Goal: Task Accomplishment & Management: Use online tool/utility

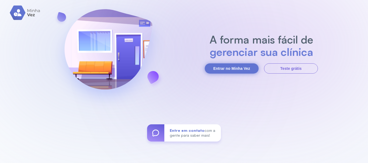
click at [233, 69] on button "Entrar no Minha Vez" at bounding box center [232, 69] width 54 height 10
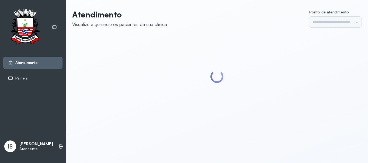
type input "******"
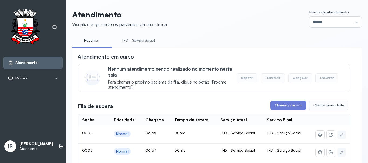
click at [141, 40] on link "TFD - Serviço Social" at bounding box center [138, 40] width 44 height 9
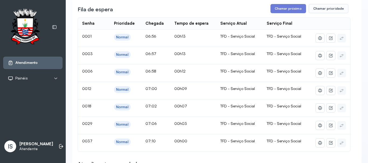
scroll to position [54, 0]
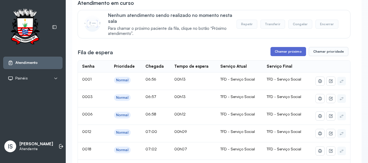
click at [296, 53] on button "Chamar próximo" at bounding box center [288, 51] width 36 height 9
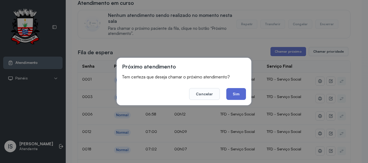
click at [238, 96] on button "Sim" at bounding box center [236, 94] width 20 height 12
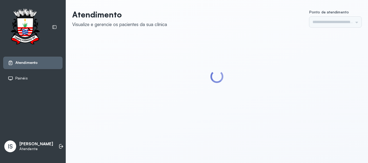
type input "******"
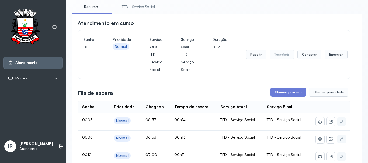
scroll to position [27, 0]
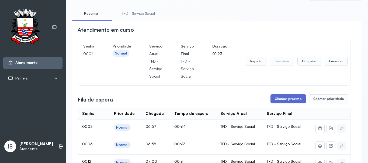
click at [281, 101] on button "Chamar próximo" at bounding box center [288, 98] width 36 height 9
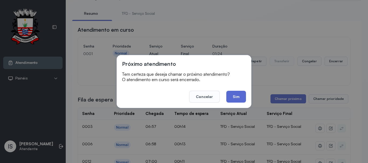
click at [234, 99] on button "Sim" at bounding box center [236, 97] width 20 height 12
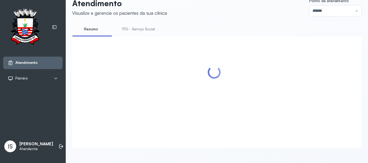
scroll to position [17, 0]
click at [151, 25] on link "TFD - Serviço Social" at bounding box center [138, 29] width 44 height 9
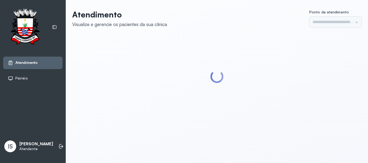
type input "******"
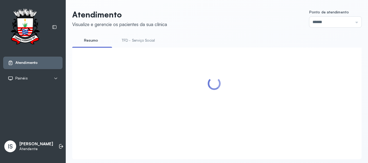
click at [134, 41] on link "TFD - Serviço Social" at bounding box center [138, 40] width 44 height 9
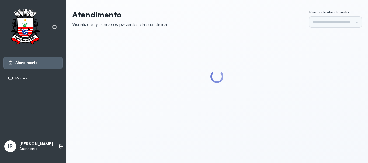
type input "******"
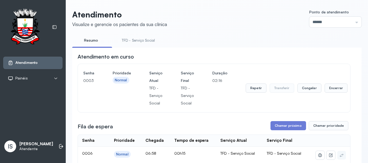
click at [145, 40] on link "TFD - Serviço Social" at bounding box center [138, 40] width 44 height 9
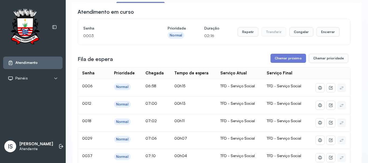
scroll to position [54, 0]
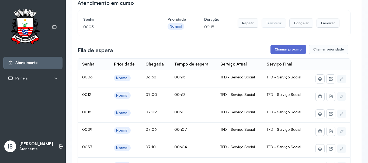
click at [287, 51] on button "Chamar próximo" at bounding box center [288, 49] width 36 height 9
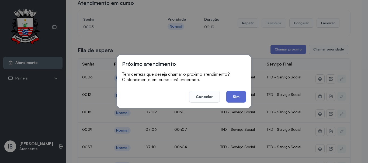
click at [235, 99] on button "Sim" at bounding box center [236, 97] width 20 height 12
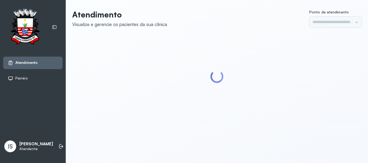
type input "******"
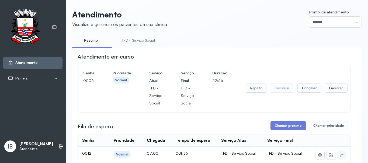
click at [136, 41] on link "TFD - Serviço Social" at bounding box center [138, 40] width 44 height 9
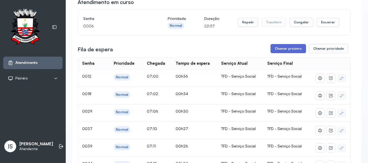
scroll to position [81, 0]
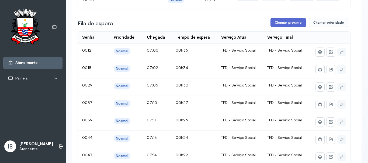
click at [283, 23] on button "Chamar próximo" at bounding box center [288, 22] width 36 height 9
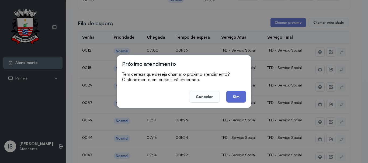
click at [240, 99] on button "Sim" at bounding box center [236, 97] width 20 height 12
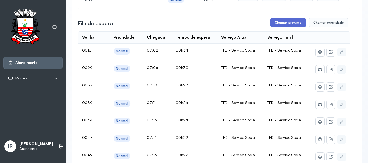
click at [282, 22] on button "Chamar próximo" at bounding box center [288, 22] width 36 height 9
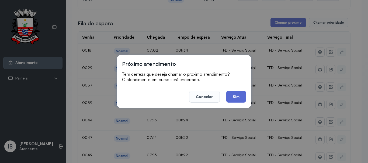
click at [240, 95] on button "Sim" at bounding box center [236, 97] width 20 height 12
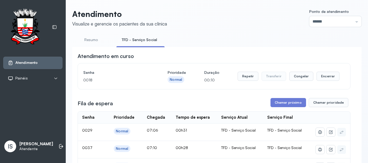
scroll to position [0, 0]
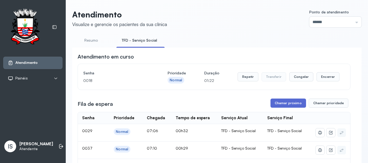
click at [283, 104] on button "Chamar próximo" at bounding box center [288, 103] width 36 height 9
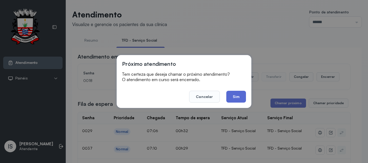
click at [235, 95] on button "Sim" at bounding box center [236, 97] width 20 height 12
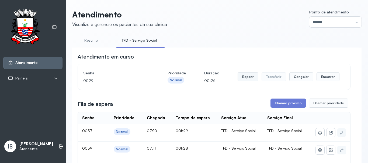
click at [251, 78] on button "Repetir" at bounding box center [247, 76] width 21 height 9
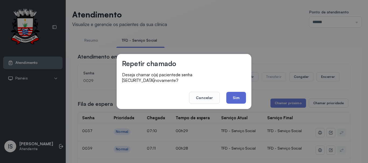
click at [236, 97] on button "Sim" at bounding box center [236, 98] width 20 height 12
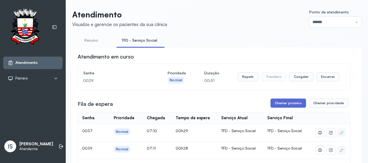
click at [282, 105] on button "Chamar próximo" at bounding box center [288, 103] width 36 height 9
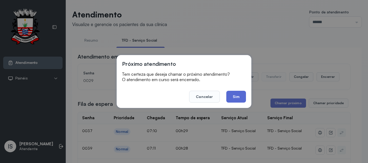
click at [240, 100] on button "Sim" at bounding box center [236, 97] width 20 height 12
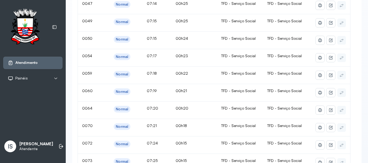
scroll to position [28, 0]
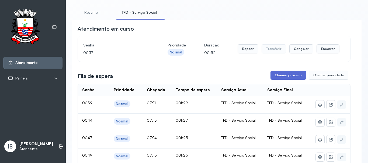
click at [286, 76] on button "Chamar próximo" at bounding box center [288, 75] width 36 height 9
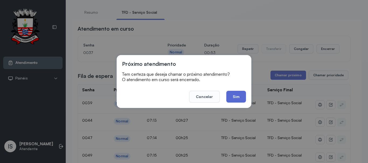
click at [241, 95] on button "Sim" at bounding box center [236, 97] width 20 height 12
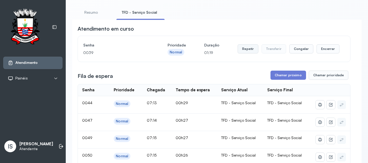
click at [247, 50] on button "Repetir" at bounding box center [247, 48] width 21 height 9
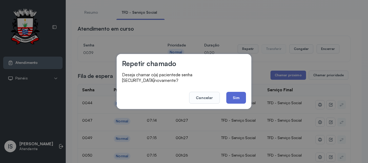
click at [236, 95] on button "Sim" at bounding box center [236, 98] width 20 height 12
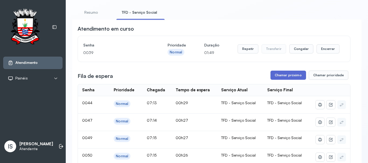
click at [290, 76] on button "Chamar próximo" at bounding box center [288, 75] width 36 height 9
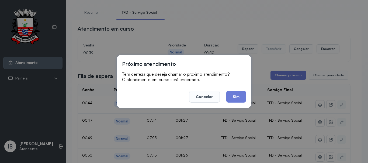
click at [239, 95] on button "Sim" at bounding box center [236, 97] width 20 height 12
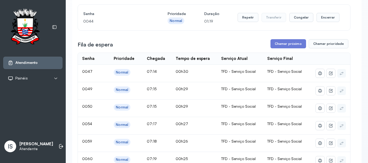
scroll to position [82, 0]
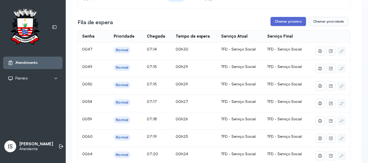
click at [284, 23] on button "Chamar próximo" at bounding box center [288, 21] width 36 height 9
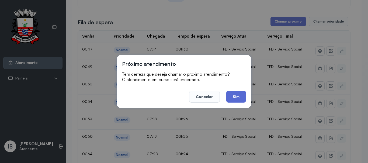
click at [236, 95] on button "Sim" at bounding box center [236, 97] width 20 height 12
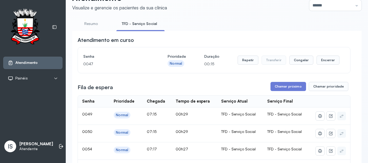
scroll to position [28, 0]
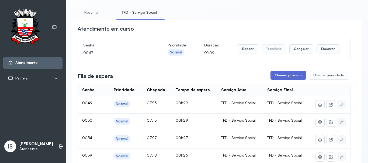
click at [287, 77] on button "Chamar próximo" at bounding box center [288, 75] width 36 height 9
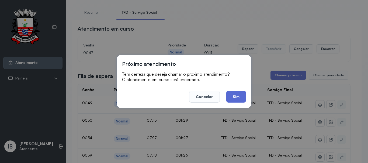
click at [236, 97] on button "Sim" at bounding box center [236, 97] width 20 height 12
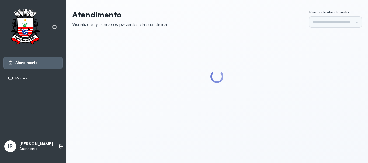
type input "******"
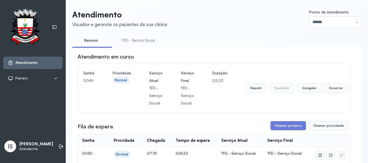
click at [145, 41] on link "TFD - Serviço Social" at bounding box center [138, 40] width 44 height 9
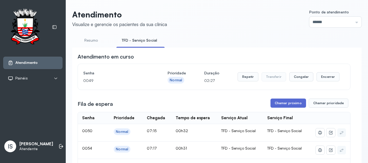
click at [284, 103] on button "Chamar próximo" at bounding box center [288, 103] width 36 height 9
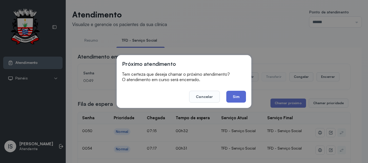
click at [234, 93] on button "Sim" at bounding box center [236, 97] width 20 height 12
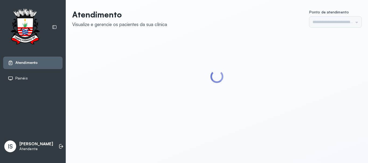
type input "******"
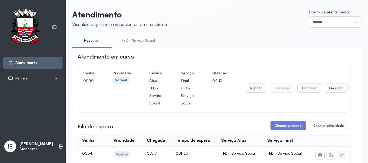
click at [138, 40] on link "TFD - Serviço Social" at bounding box center [138, 40] width 44 height 9
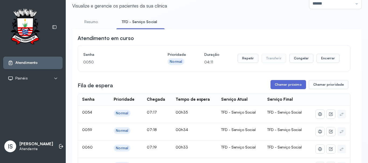
scroll to position [27, 0]
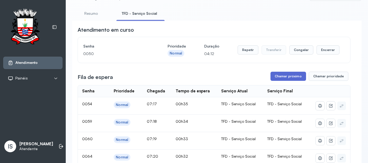
click at [280, 76] on button "Chamar próximo" at bounding box center [288, 76] width 36 height 9
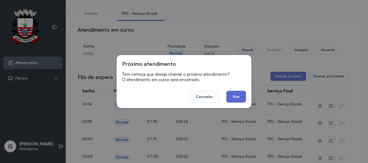
click at [236, 97] on button "Sim" at bounding box center [236, 97] width 20 height 12
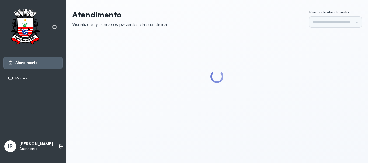
type input "******"
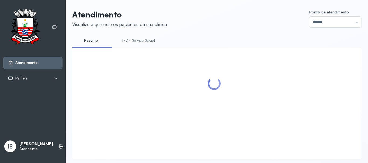
click at [146, 41] on link "TFD - Serviço Social" at bounding box center [138, 40] width 44 height 9
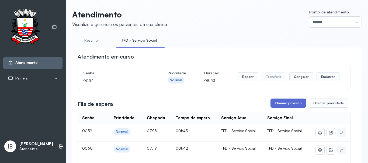
click at [291, 104] on button "Chamar próximo" at bounding box center [288, 103] width 36 height 9
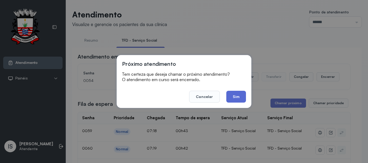
click at [239, 99] on button "Sim" at bounding box center [236, 97] width 20 height 12
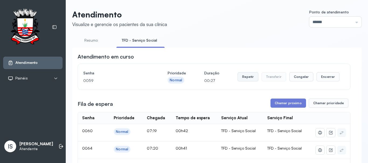
click at [247, 78] on button "Repetir" at bounding box center [247, 76] width 21 height 9
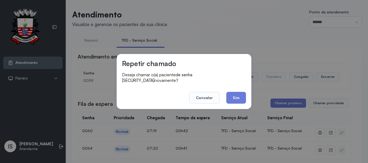
click at [238, 96] on button "Sim" at bounding box center [236, 98] width 20 height 12
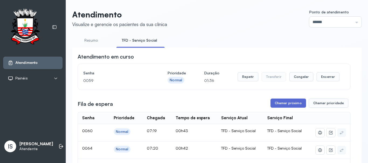
click at [287, 105] on button "Chamar próximo" at bounding box center [288, 103] width 36 height 9
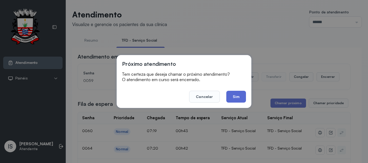
click at [238, 95] on button "Sim" at bounding box center [236, 97] width 20 height 12
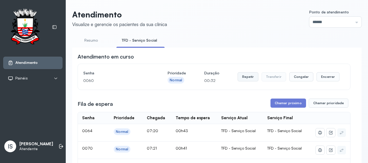
click at [249, 80] on button "Repetir" at bounding box center [247, 76] width 21 height 9
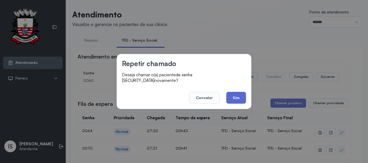
click at [238, 98] on button "Sim" at bounding box center [236, 98] width 20 height 12
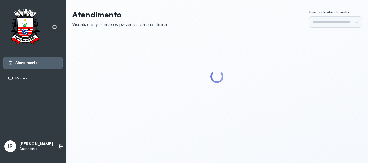
type input "******"
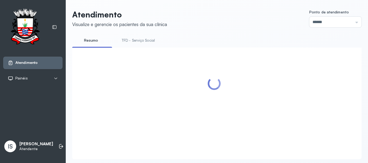
click at [140, 40] on link "TFD - Serviço Social" at bounding box center [138, 40] width 44 height 9
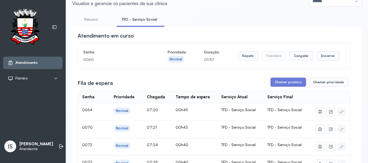
scroll to position [27, 0]
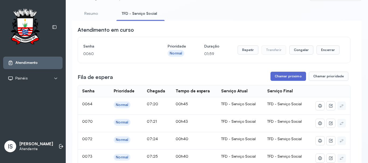
click at [290, 79] on button "Chamar próximo" at bounding box center [288, 76] width 36 height 9
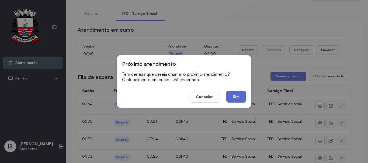
click at [234, 97] on button "Sim" at bounding box center [236, 97] width 20 height 12
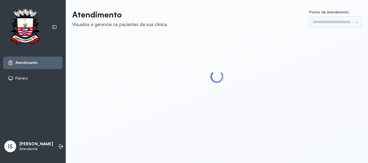
type input "******"
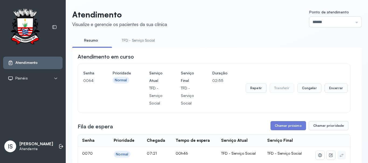
click at [132, 40] on link "TFD - Serviço Social" at bounding box center [138, 40] width 44 height 9
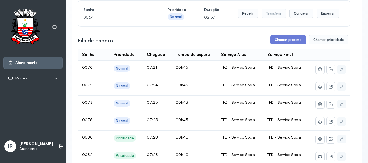
scroll to position [71, 0]
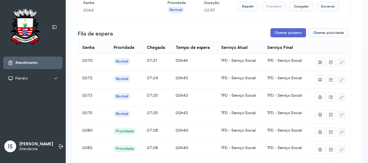
click at [286, 34] on button "Chamar próximo" at bounding box center [288, 32] width 36 height 9
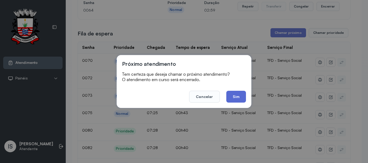
click at [233, 100] on button "Sim" at bounding box center [236, 97] width 20 height 12
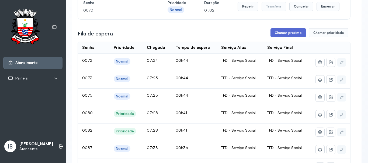
click at [288, 34] on button "Chamar próximo" at bounding box center [288, 32] width 36 height 9
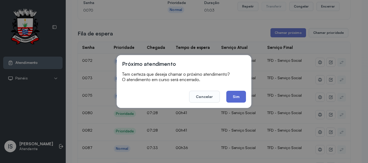
click at [238, 97] on button "Sim" at bounding box center [236, 97] width 20 height 12
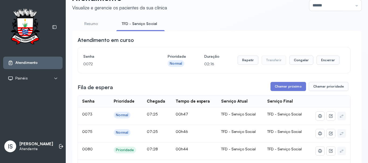
scroll to position [27, 0]
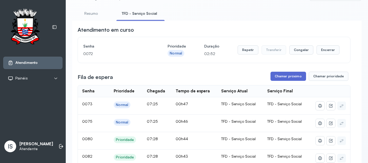
click at [292, 77] on button "Chamar próximo" at bounding box center [288, 76] width 36 height 9
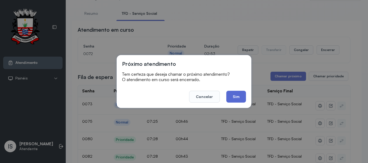
click at [238, 97] on button "Sim" at bounding box center [236, 97] width 20 height 12
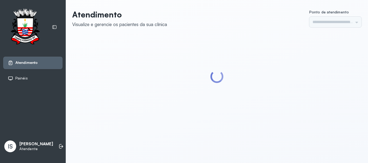
type input "******"
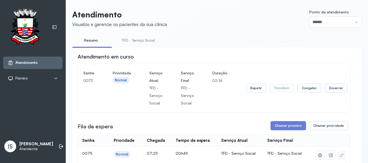
click at [140, 41] on link "TFD - Serviço Social" at bounding box center [138, 40] width 44 height 9
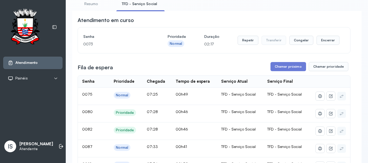
scroll to position [54, 0]
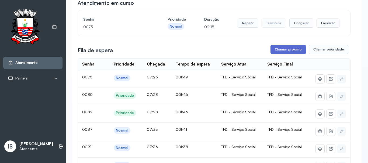
click at [284, 51] on button "Chamar próximo" at bounding box center [288, 49] width 36 height 9
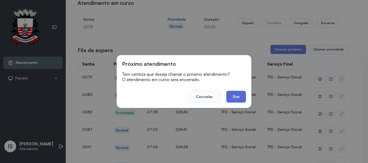
click at [240, 97] on button "Sim" at bounding box center [236, 97] width 20 height 12
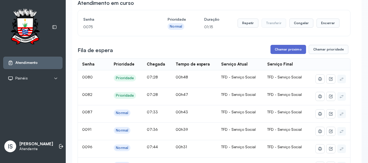
click at [285, 51] on button "Chamar próximo" at bounding box center [288, 49] width 36 height 9
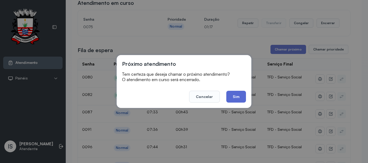
click at [236, 97] on button "Sim" at bounding box center [236, 97] width 20 height 12
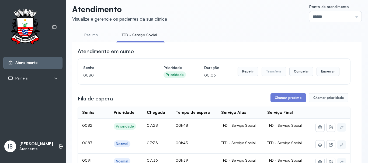
scroll to position [0, 0]
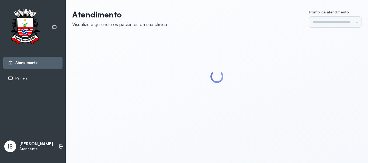
type input "******"
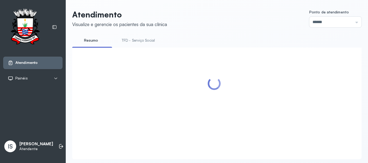
click at [144, 39] on link "TFD - Serviço Social" at bounding box center [138, 40] width 44 height 9
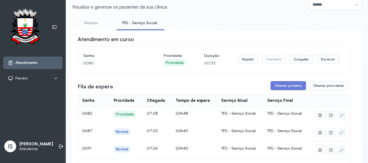
scroll to position [27, 0]
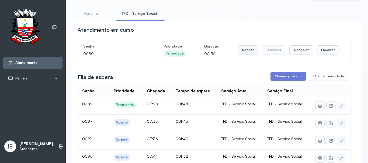
click at [249, 51] on button "Repetir" at bounding box center [247, 49] width 21 height 9
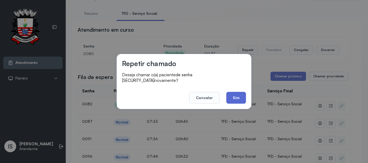
click at [240, 94] on button "Sim" at bounding box center [236, 98] width 20 height 12
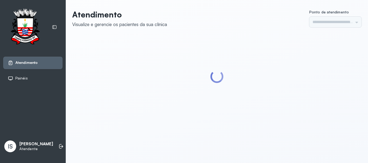
type input "******"
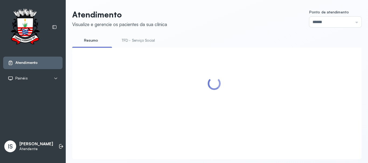
click at [140, 40] on link "TFD - Serviço Social" at bounding box center [138, 40] width 44 height 9
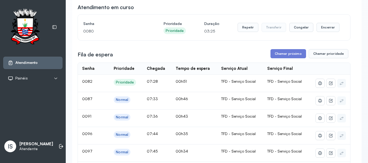
scroll to position [54, 0]
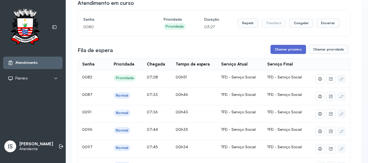
click at [292, 51] on button "Chamar próximo" at bounding box center [288, 49] width 36 height 9
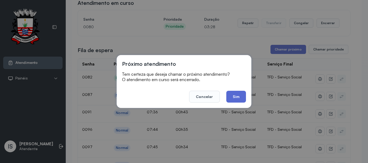
click at [241, 99] on button "Sim" at bounding box center [236, 97] width 20 height 12
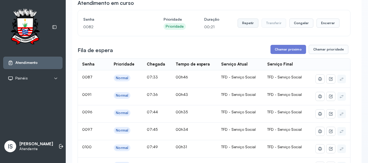
click at [249, 25] on button "Repetir" at bounding box center [247, 23] width 21 height 9
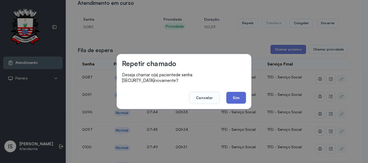
click at [229, 94] on button "Sim" at bounding box center [236, 98] width 20 height 12
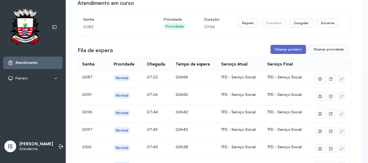
click at [291, 51] on button "Chamar próximo" at bounding box center [288, 49] width 36 height 9
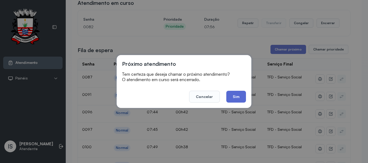
click at [242, 97] on button "Sim" at bounding box center [236, 97] width 20 height 12
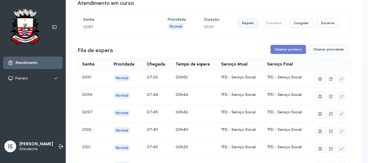
click at [243, 26] on button "Repetir" at bounding box center [247, 23] width 21 height 9
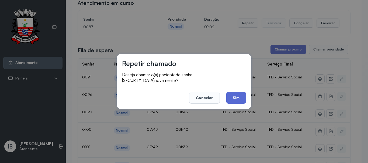
click at [236, 99] on button "Sim" at bounding box center [236, 98] width 20 height 12
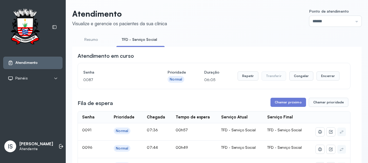
scroll to position [0, 0]
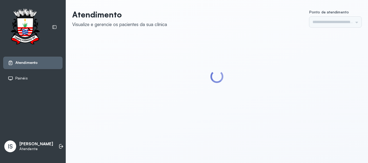
type input "******"
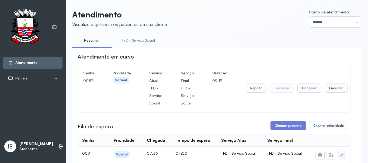
click at [141, 40] on link "TFD - Serviço Social" at bounding box center [138, 40] width 44 height 9
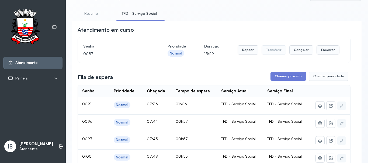
scroll to position [54, 0]
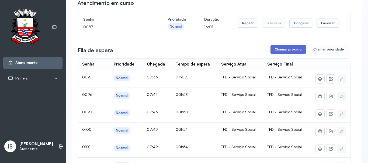
click at [292, 51] on button "Chamar próximo" at bounding box center [288, 49] width 36 height 9
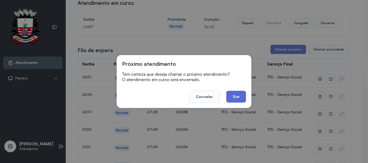
click at [240, 97] on button "Sim" at bounding box center [236, 97] width 20 height 12
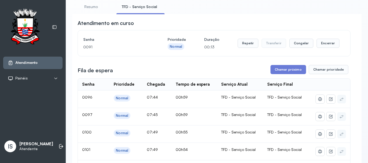
scroll to position [27, 0]
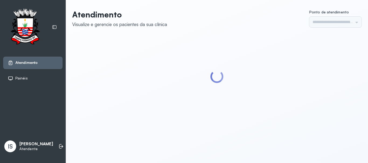
type input "******"
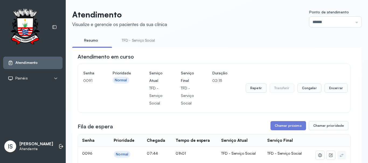
click at [144, 40] on link "TFD - Serviço Social" at bounding box center [138, 40] width 44 height 9
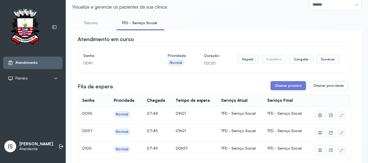
scroll to position [54, 0]
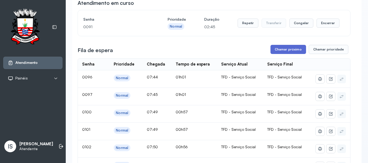
click at [287, 51] on button "Chamar próximo" at bounding box center [288, 49] width 36 height 9
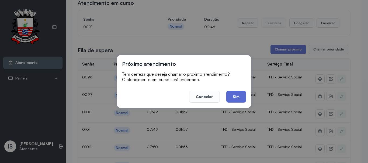
click at [236, 96] on button "Sim" at bounding box center [236, 97] width 20 height 12
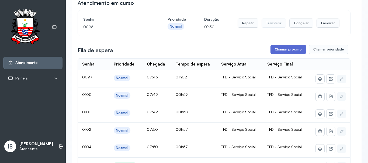
click at [289, 51] on button "Chamar próximo" at bounding box center [288, 49] width 36 height 9
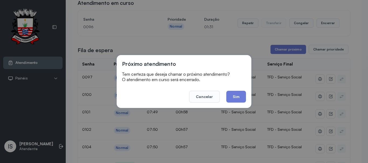
click at [234, 97] on button "Sim" at bounding box center [236, 97] width 20 height 12
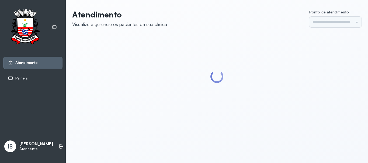
type input "******"
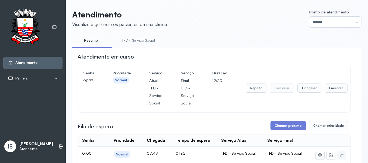
click at [138, 41] on link "TFD - Serviço Social" at bounding box center [138, 40] width 44 height 9
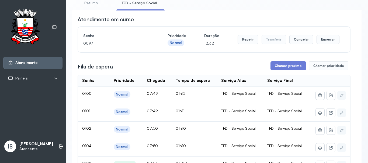
scroll to position [54, 0]
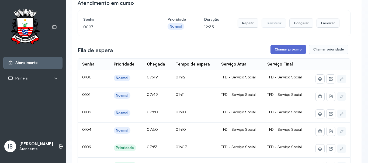
click at [287, 51] on button "Chamar próximo" at bounding box center [288, 49] width 36 height 9
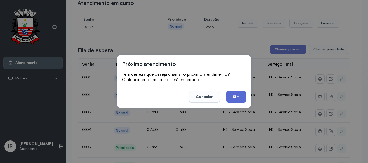
click at [236, 98] on button "Sim" at bounding box center [236, 97] width 20 height 12
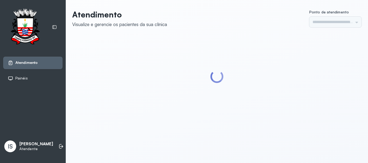
type input "******"
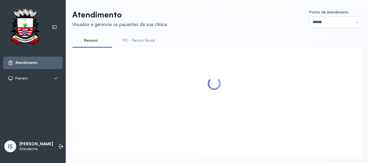
click at [139, 45] on link "TFD - Serviço Social" at bounding box center [138, 40] width 44 height 9
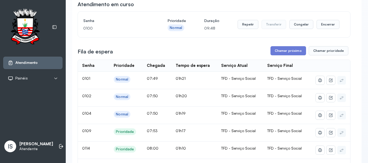
scroll to position [54, 0]
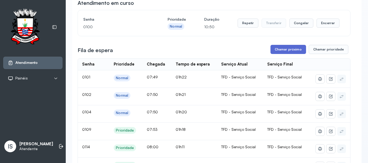
click at [286, 50] on button "Chamar próximo" at bounding box center [288, 49] width 36 height 9
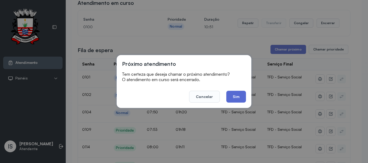
click at [243, 96] on button "Sim" at bounding box center [236, 97] width 20 height 12
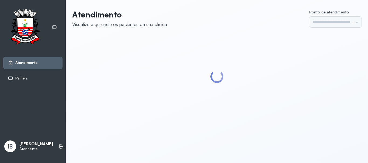
type input "******"
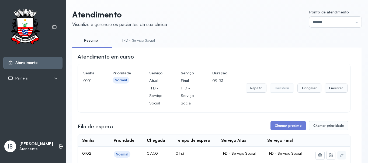
click at [142, 42] on link "TFD - Serviço Social" at bounding box center [138, 40] width 44 height 9
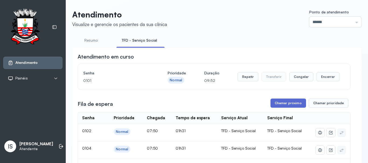
click at [292, 105] on button "Chamar próximo" at bounding box center [288, 103] width 36 height 9
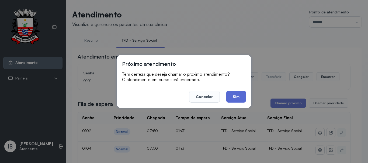
click at [238, 96] on button "Sim" at bounding box center [236, 97] width 20 height 12
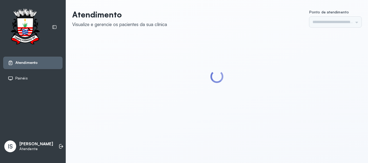
type input "******"
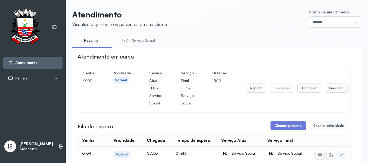
click at [145, 41] on link "TFD - Serviço Social" at bounding box center [138, 40] width 44 height 9
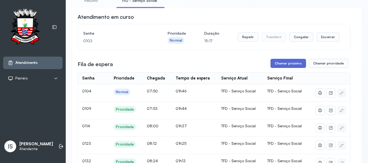
scroll to position [54, 0]
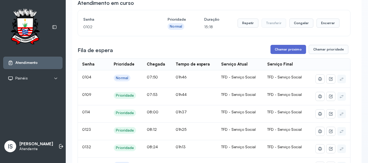
click at [283, 50] on button "Chamar próximo" at bounding box center [288, 49] width 36 height 9
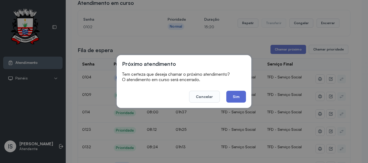
click at [235, 96] on button "Sim" at bounding box center [236, 97] width 20 height 12
